Goal: Contribute content: Contribute content

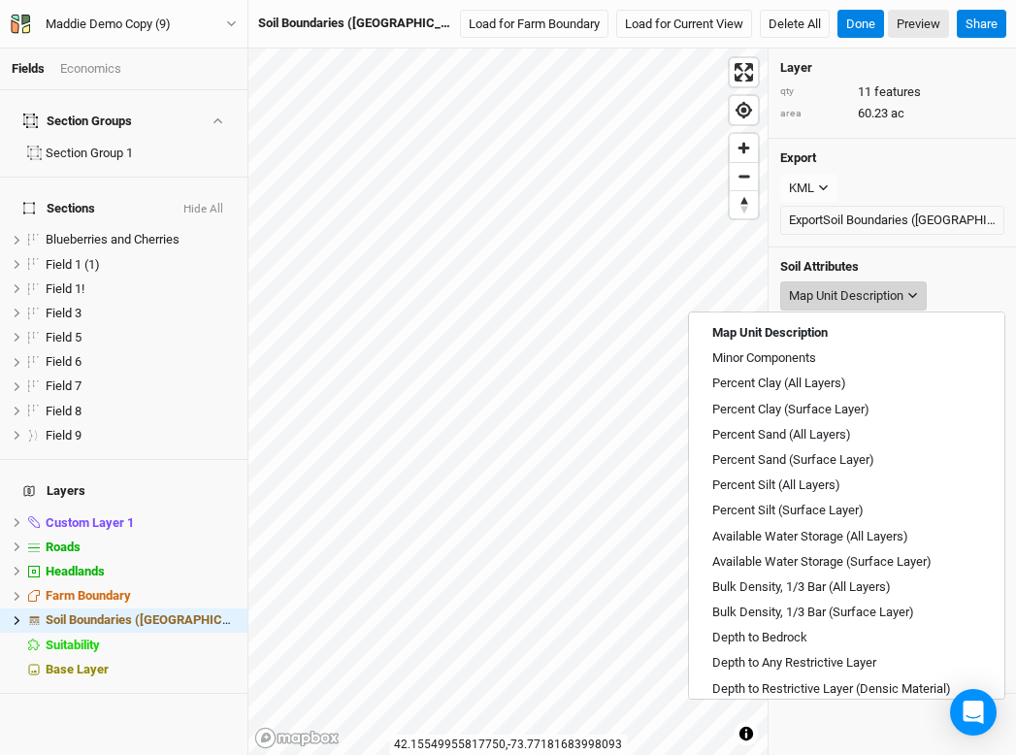
click at [907, 295] on button "Map Unit Description" at bounding box center [853, 295] width 146 height 29
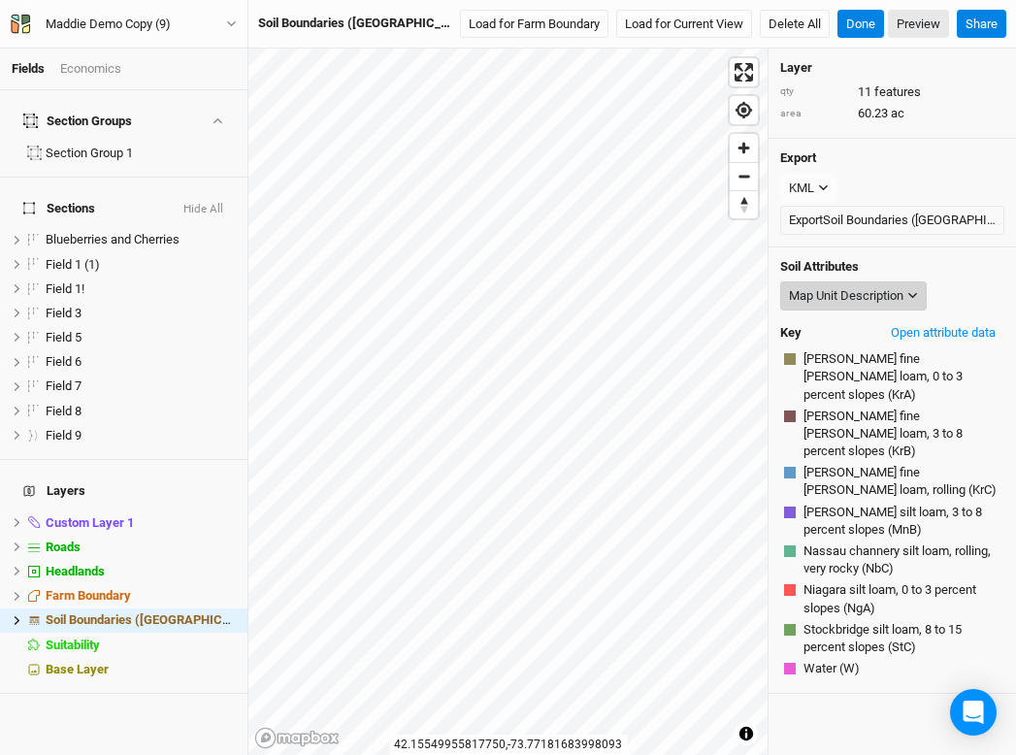
click at [907, 295] on button "Map Unit Description" at bounding box center [853, 295] width 146 height 29
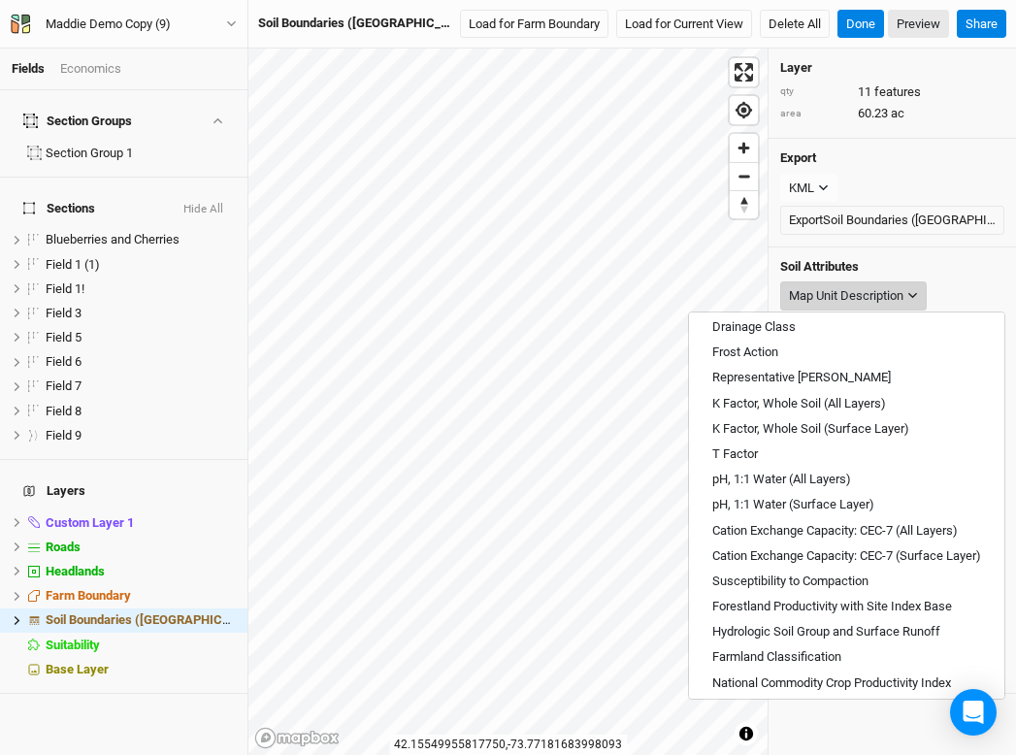
scroll to position [438, 0]
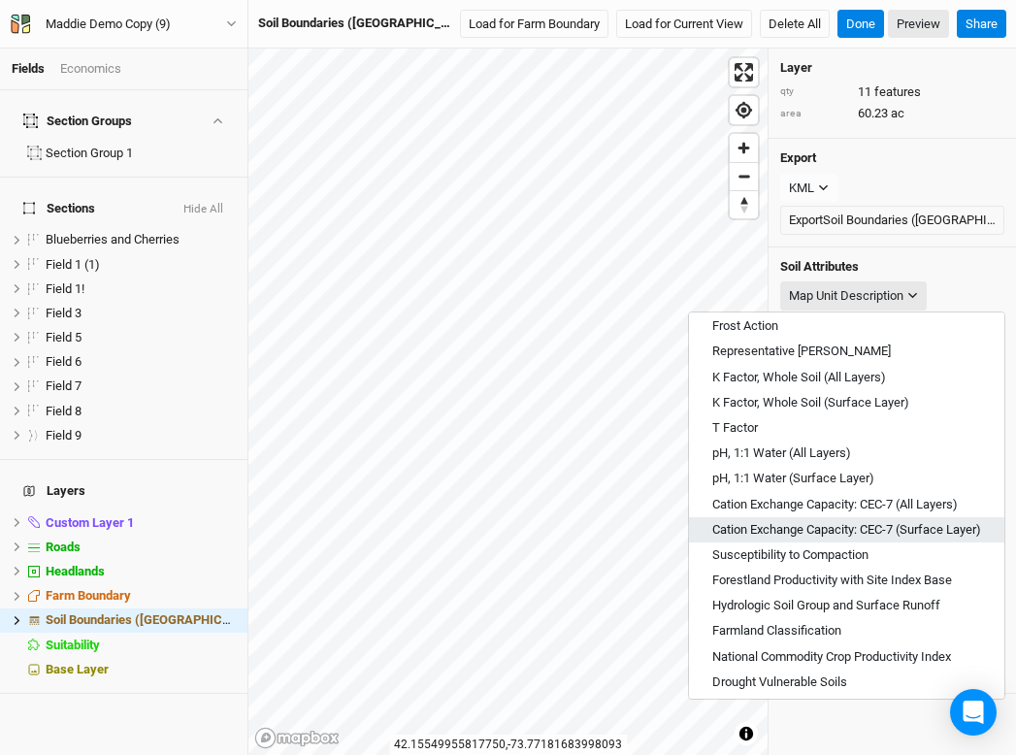
click at [824, 533] on span "Cation Exchange Capacity: CEC-7 (Surface Layer)" at bounding box center [846, 529] width 269 height 17
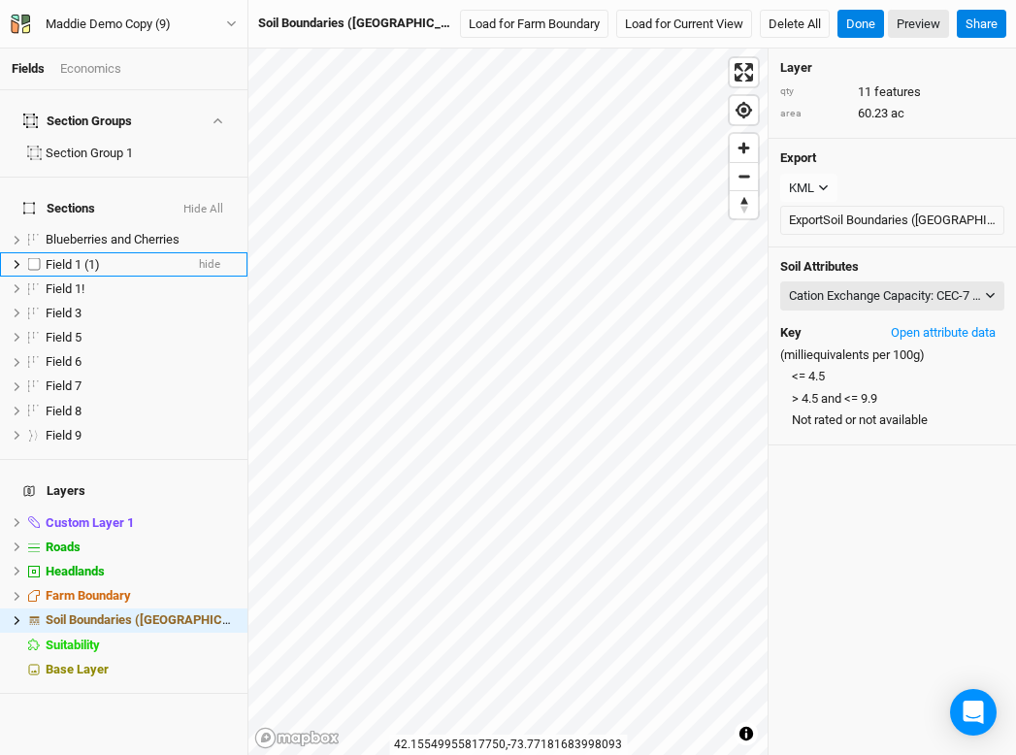
click at [129, 257] on div "Field 1 (1)" at bounding box center [115, 265] width 138 height 16
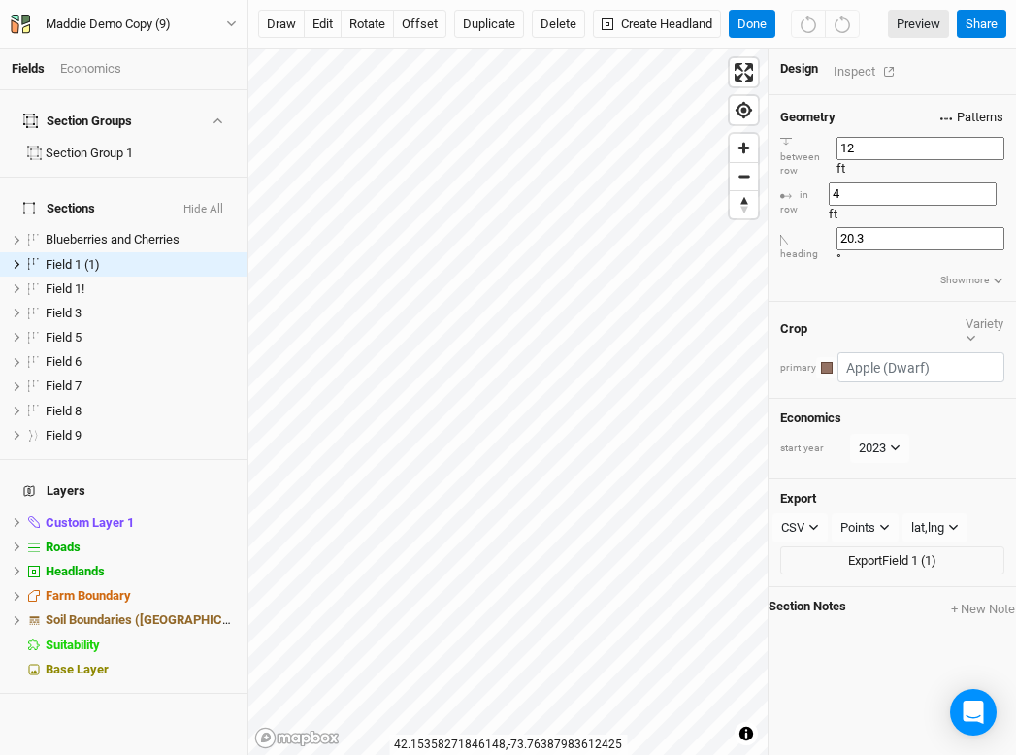
click at [978, 113] on span "Patterns" at bounding box center [971, 117] width 63 height 19
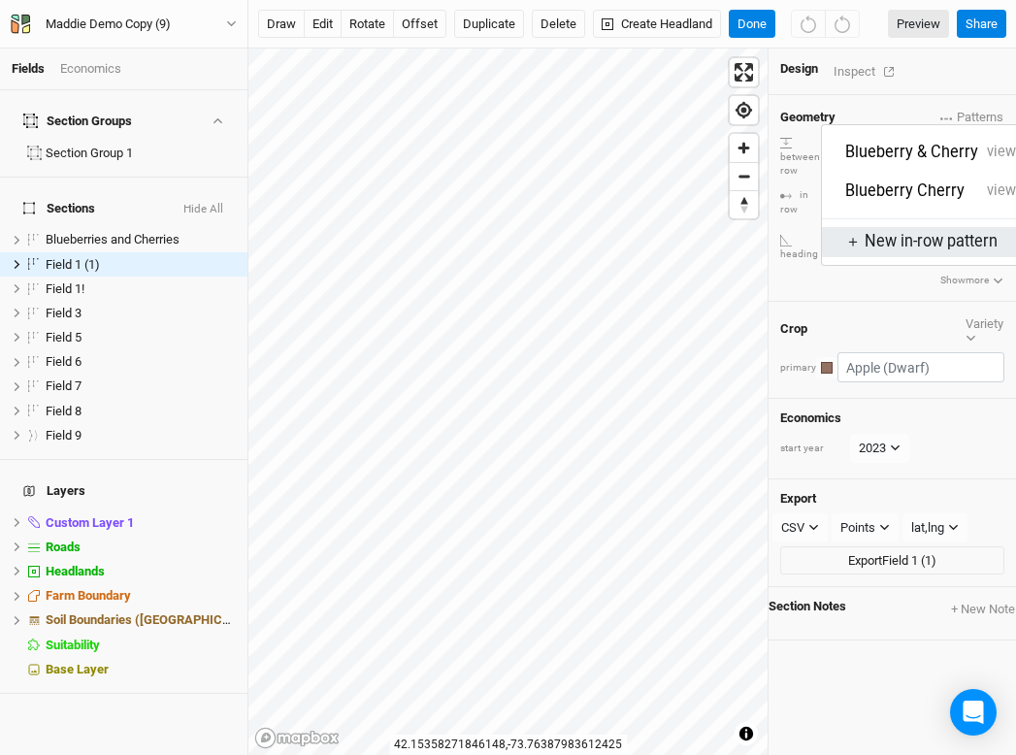
click at [894, 231] on div "＋ New in-row pattern" at bounding box center [934, 242] width 179 height 22
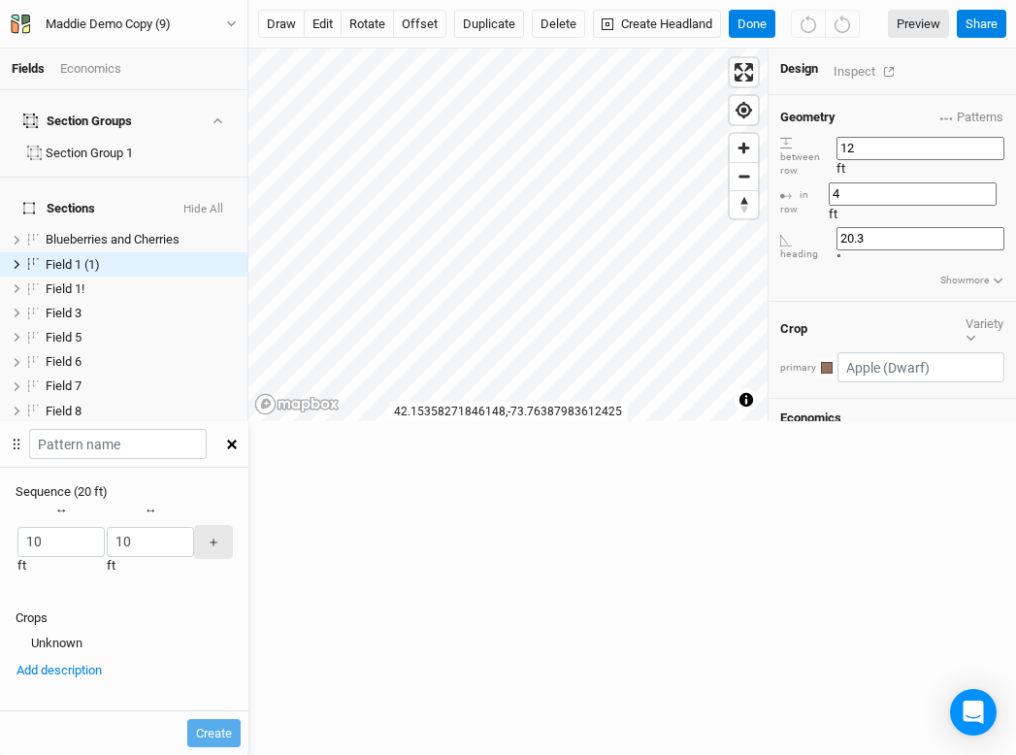
click at [106, 542] on div "button" at bounding box center [106, 542] width 0 height 0
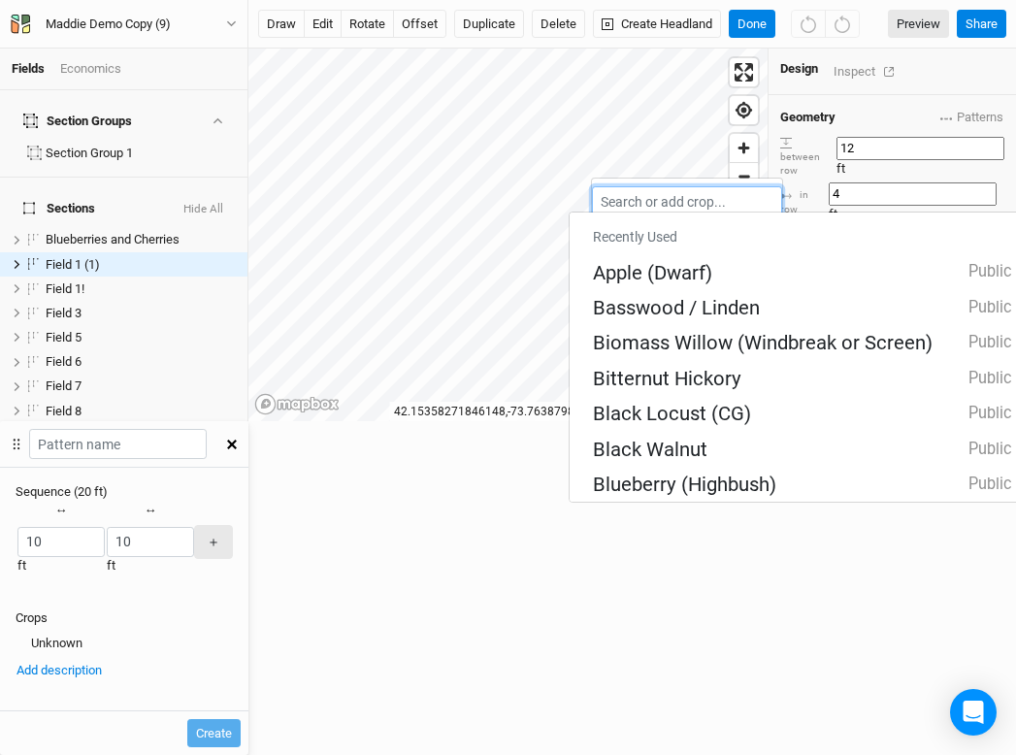
click at [626, 197] on input "text" at bounding box center [687, 201] width 190 height 30
type input "a"
type input "apple (Dwarf)"
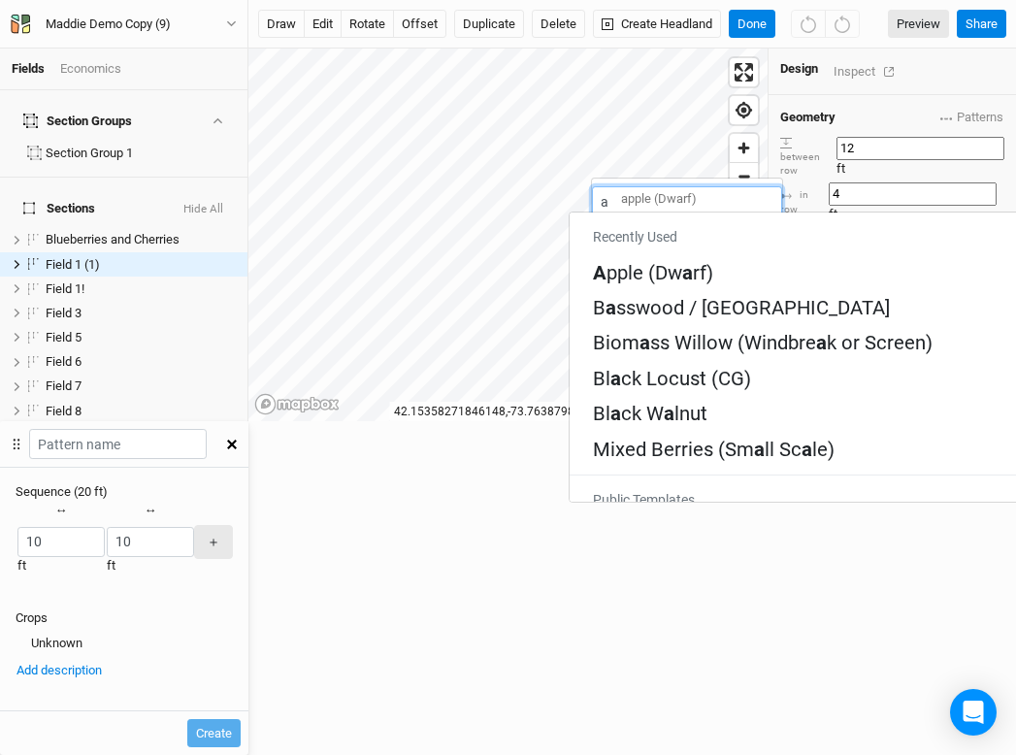
type input "as"
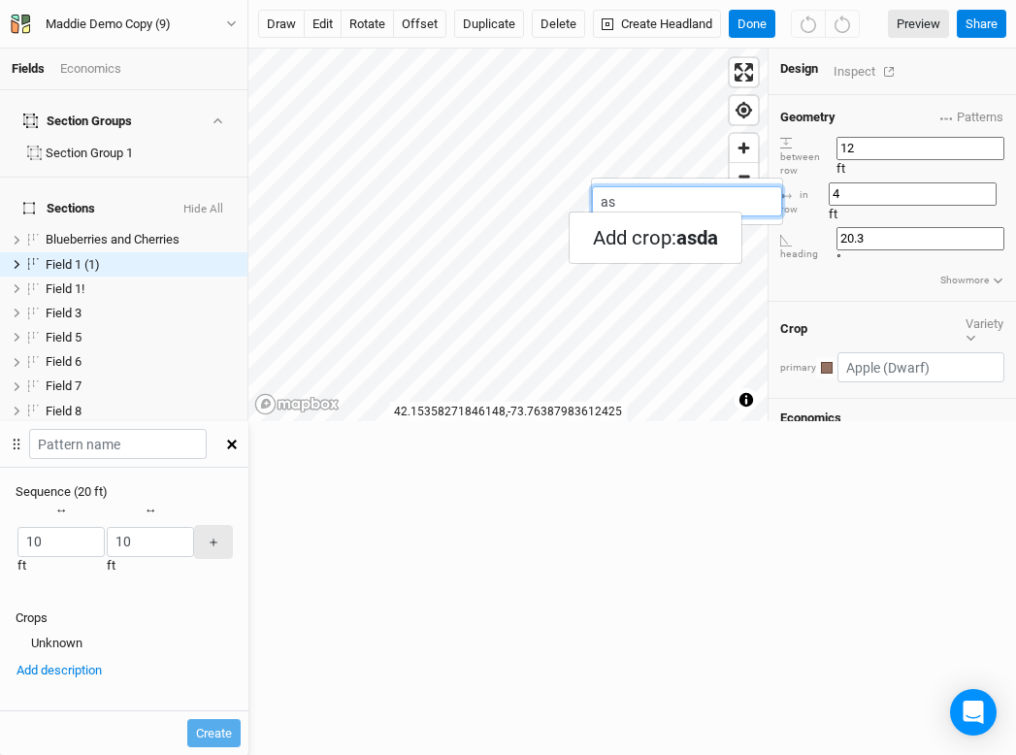
type input "a"
type input "apple (Dwarf)"
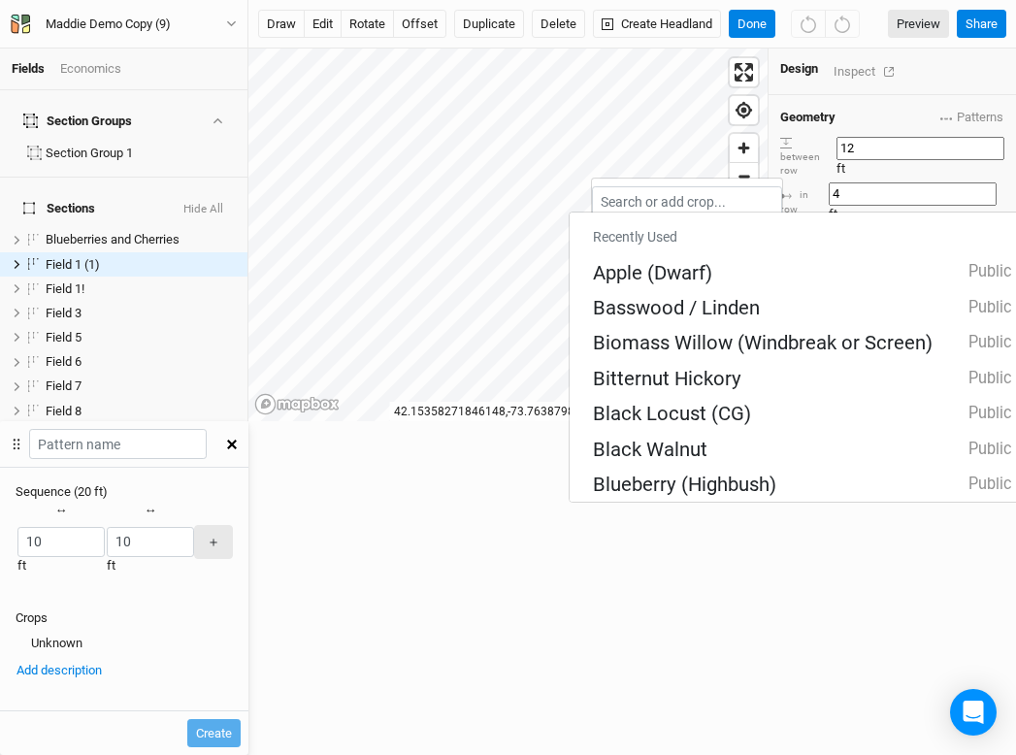
click at [248, 502] on div "Recently Used Apple (Dwarf) Public Basswood / Linden Public Biomass Willow (Win…" at bounding box center [124, 554] width 248 height 104
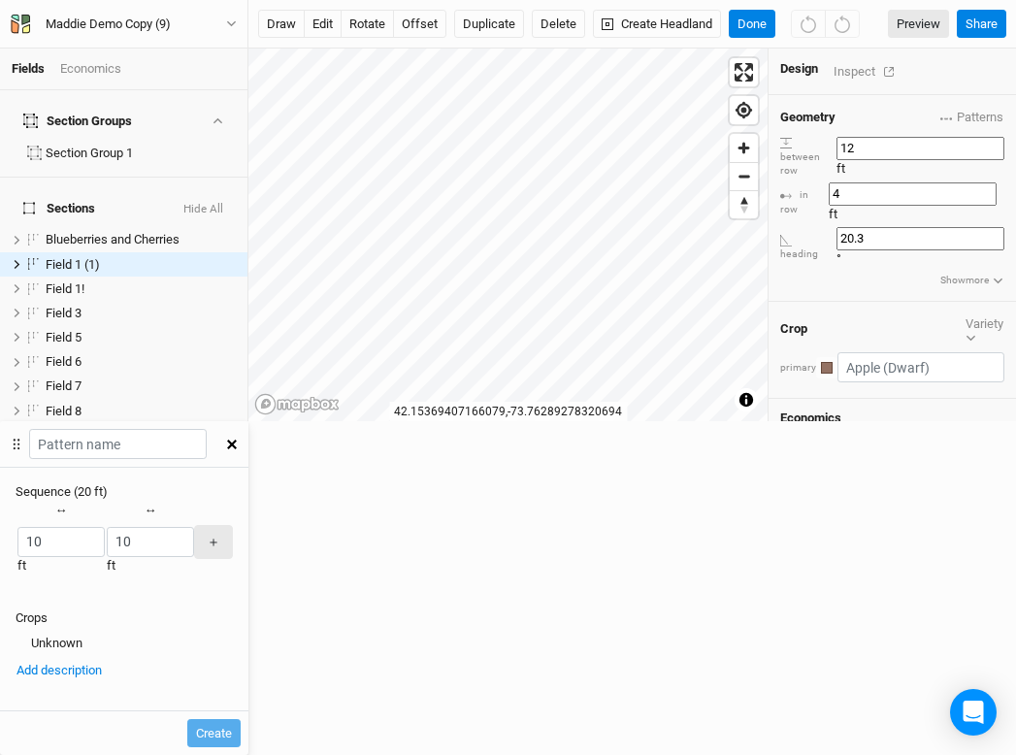
click at [966, 313] on button "Variety" at bounding box center [984, 329] width 40 height 32
click at [891, 386] on input "text" at bounding box center [907, 401] width 193 height 30
type input "a"
click at [237, 439] on icon "button" at bounding box center [232, 444] width 10 height 10
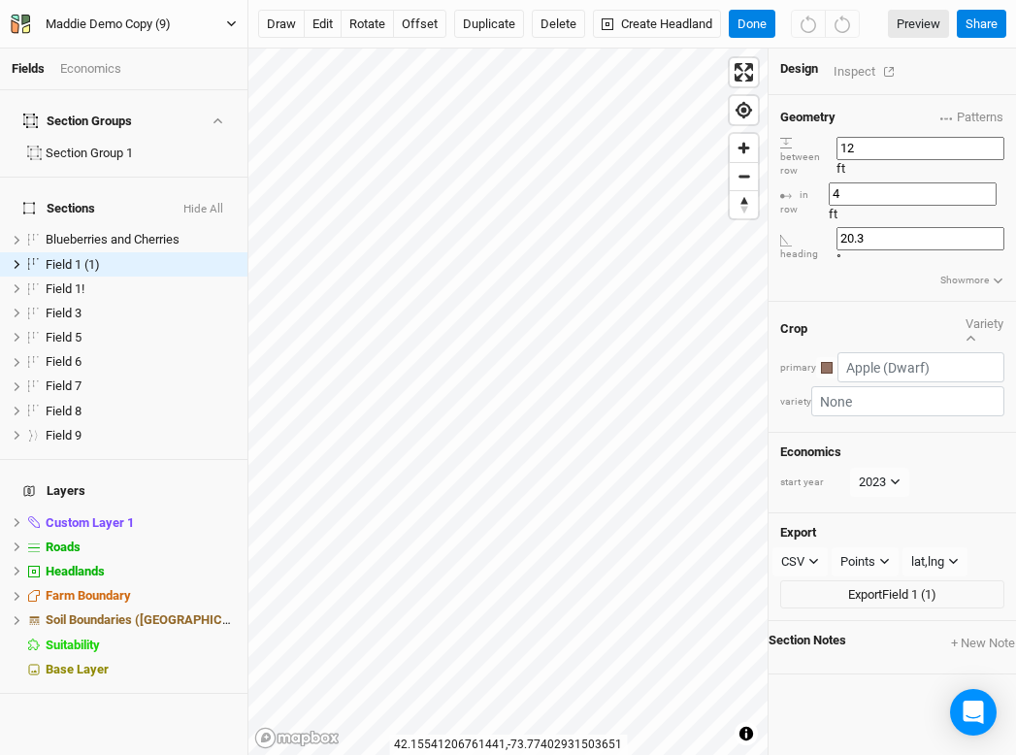
click at [219, 32] on button "Maddie Demo Copy (9)" at bounding box center [124, 24] width 228 height 21
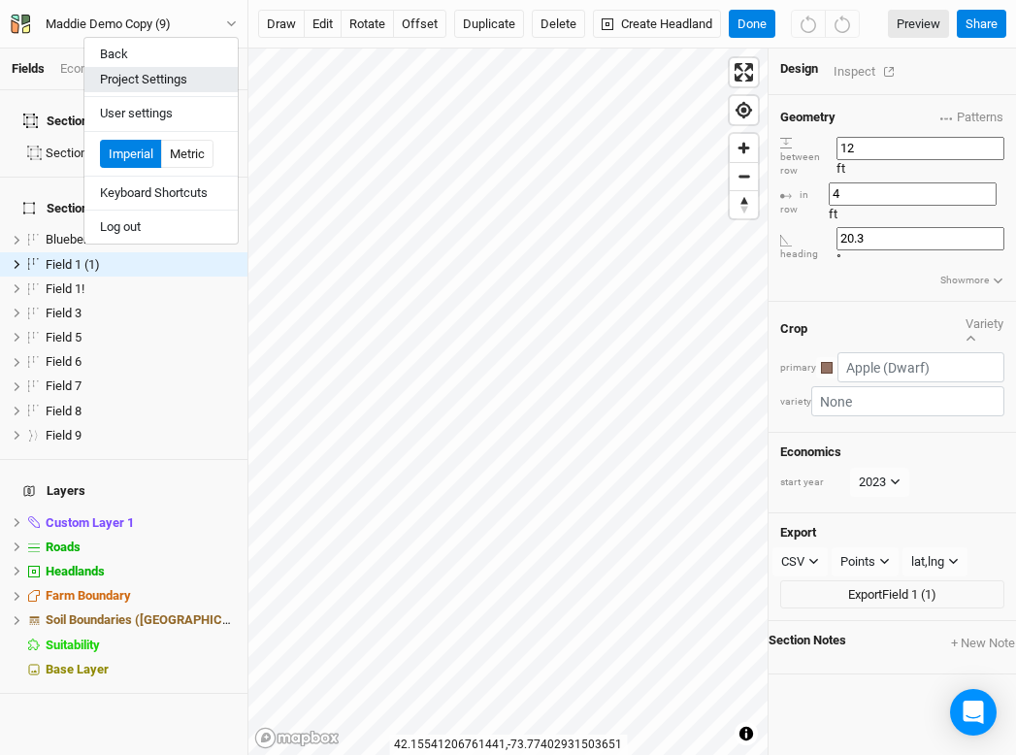
click at [188, 77] on button "Project Settings" at bounding box center [160, 79] width 153 height 25
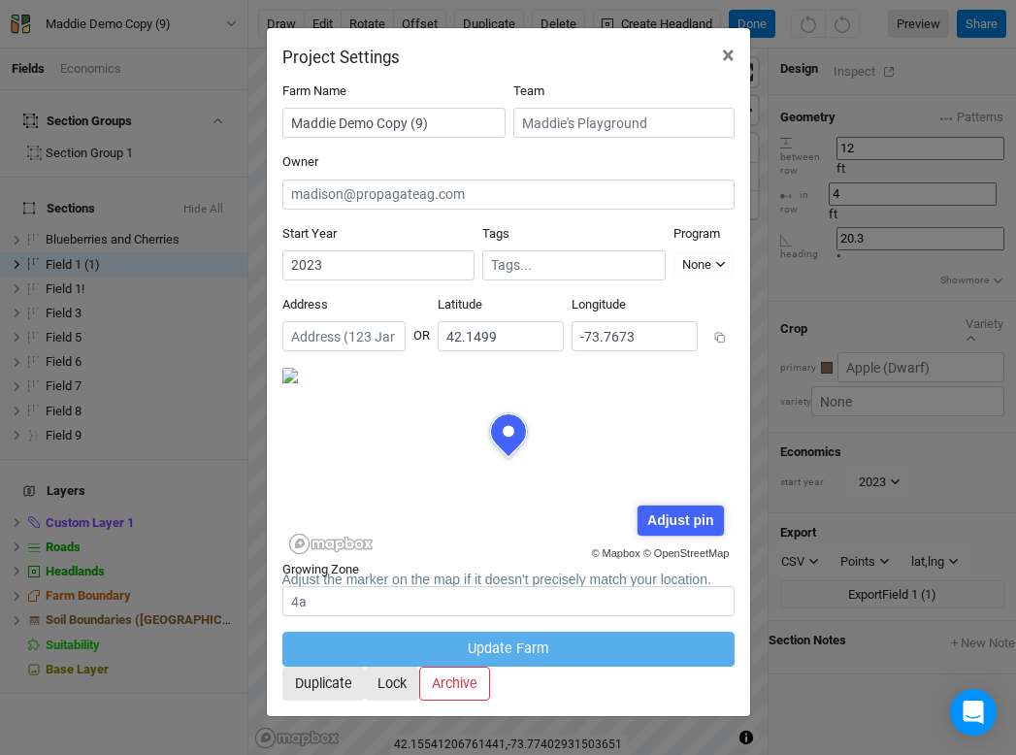
scroll to position [97, 226]
click at [491, 255] on input "text" at bounding box center [574, 265] width 166 height 20
click at [482, 225] on div "Tags No tags found" at bounding box center [573, 252] width 183 height 55
click at [491, 255] on input "text" at bounding box center [574, 265] width 166 height 20
click at [482, 225] on div "Tags No tags found" at bounding box center [573, 252] width 183 height 55
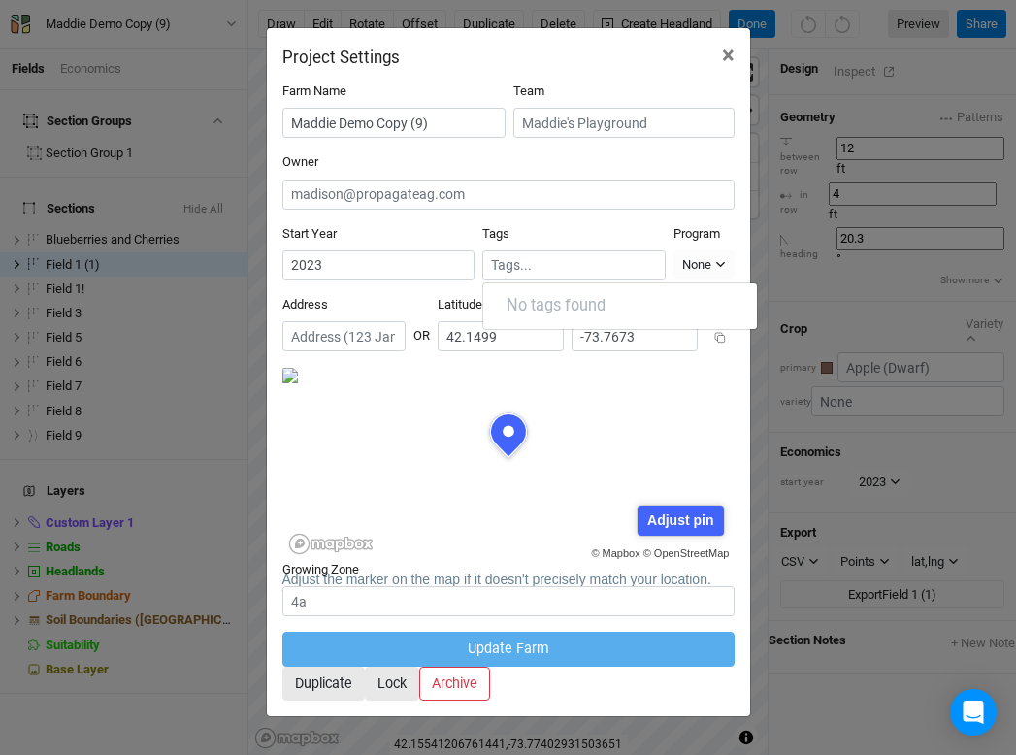
click at [376, 296] on div "Address" at bounding box center [343, 323] width 123 height 55
click at [482, 250] on div at bounding box center [573, 265] width 183 height 30
click at [376, 296] on div "Address" at bounding box center [343, 323] width 123 height 55
